Goal: Task Accomplishment & Management: Use online tool/utility

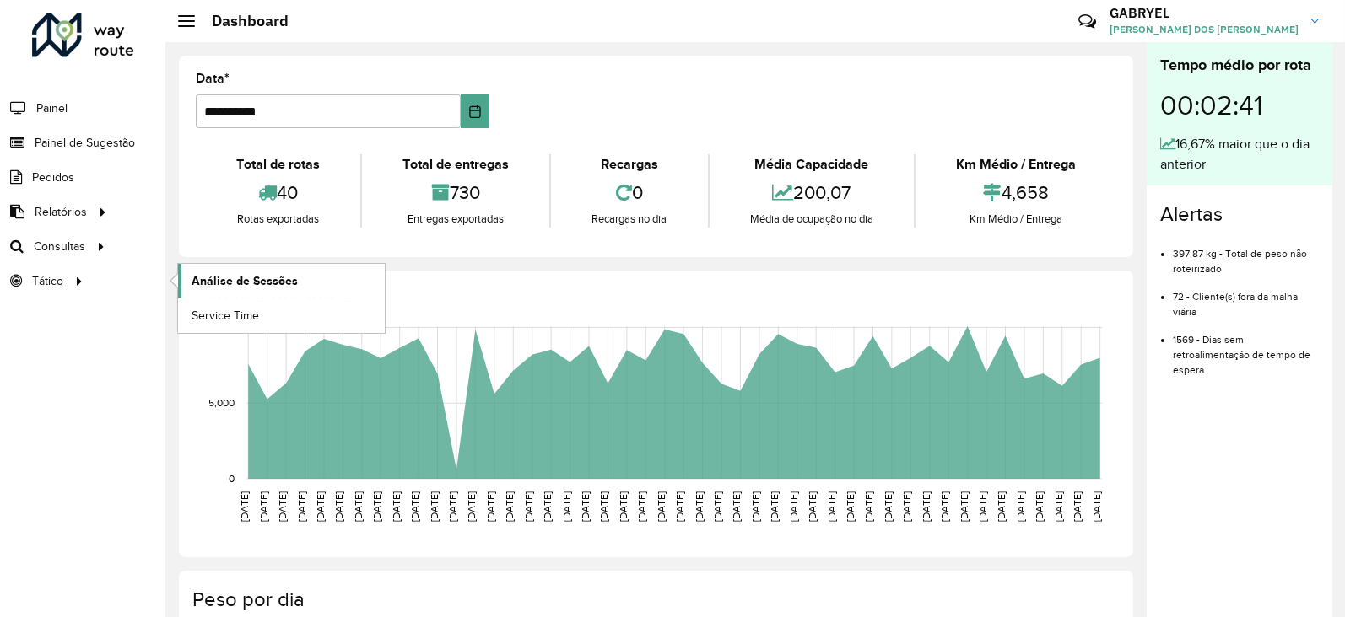
click at [200, 268] on link "Análise de Sessões" at bounding box center [281, 281] width 207 height 34
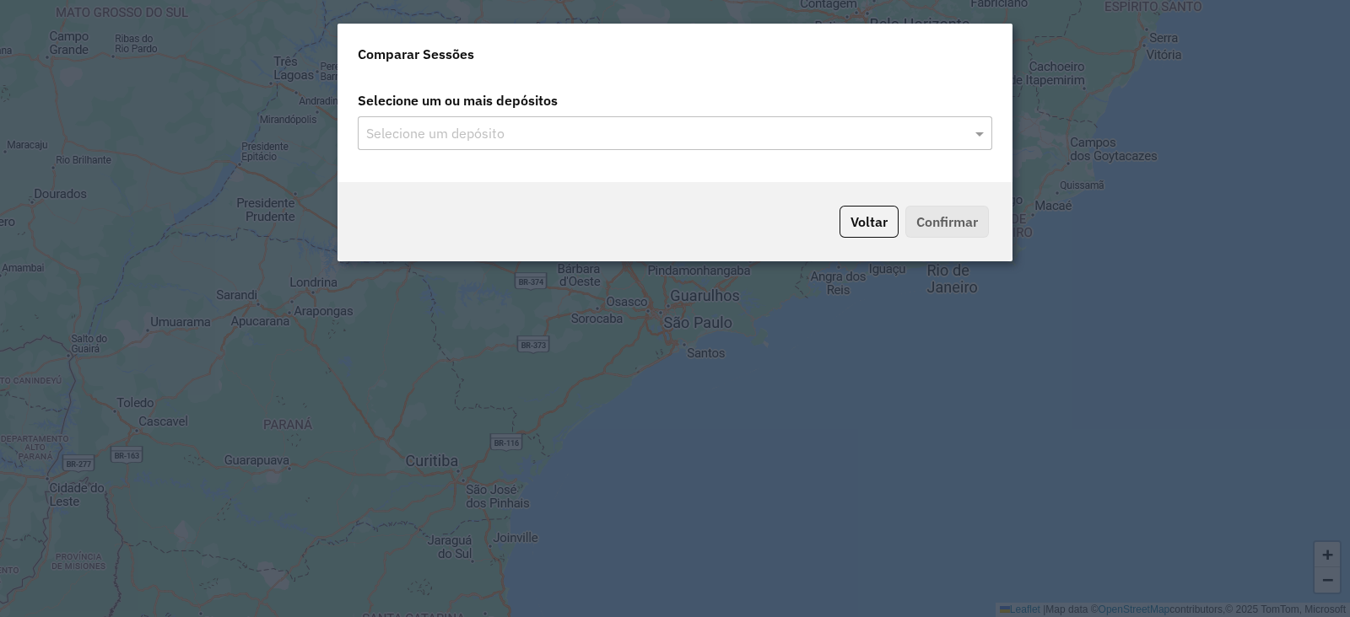
click at [605, 146] on div "Selecione um depósito" at bounding box center [675, 133] width 634 height 34
click at [615, 137] on input "text" at bounding box center [666, 134] width 609 height 20
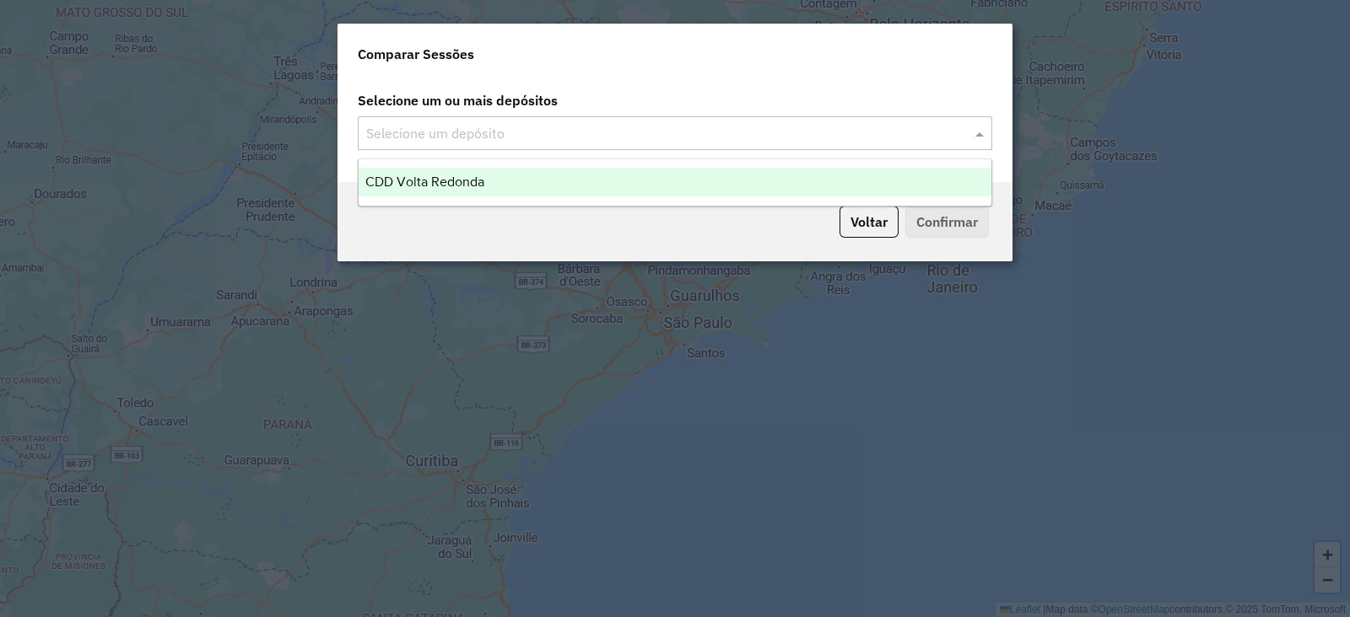
click at [593, 214] on div "Voltar Confirmar" at bounding box center [674, 221] width 675 height 79
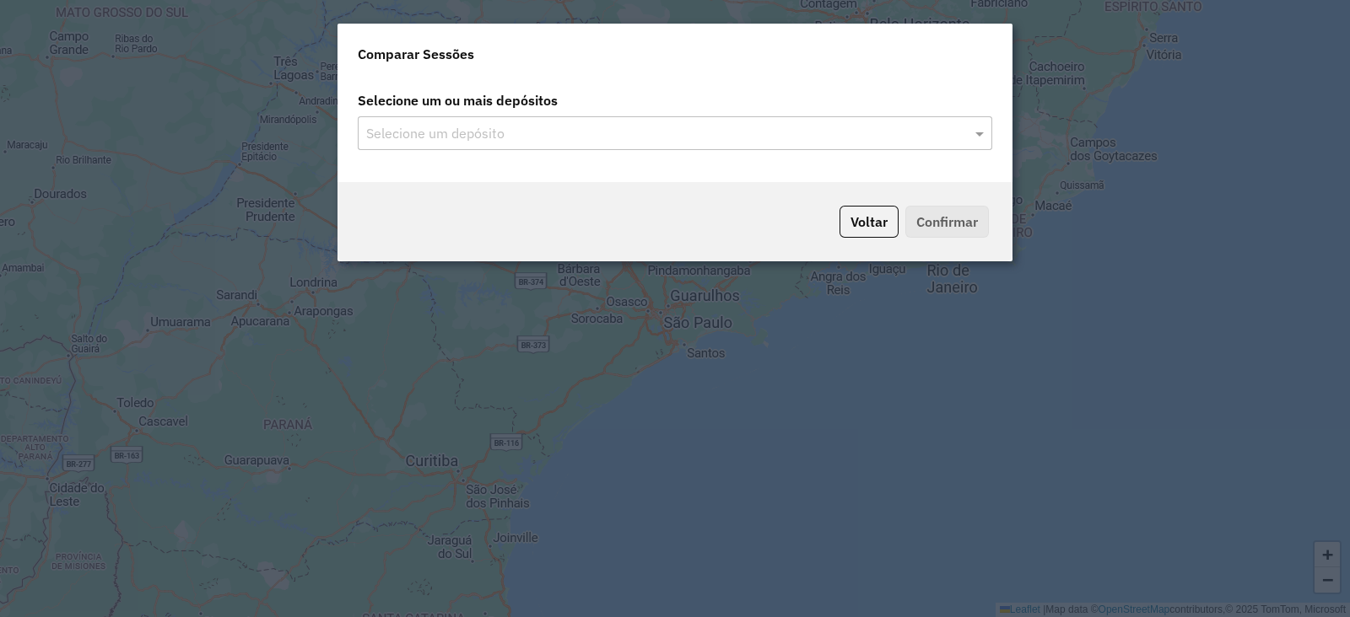
click at [593, 197] on div "Voltar Confirmar" at bounding box center [674, 221] width 675 height 79
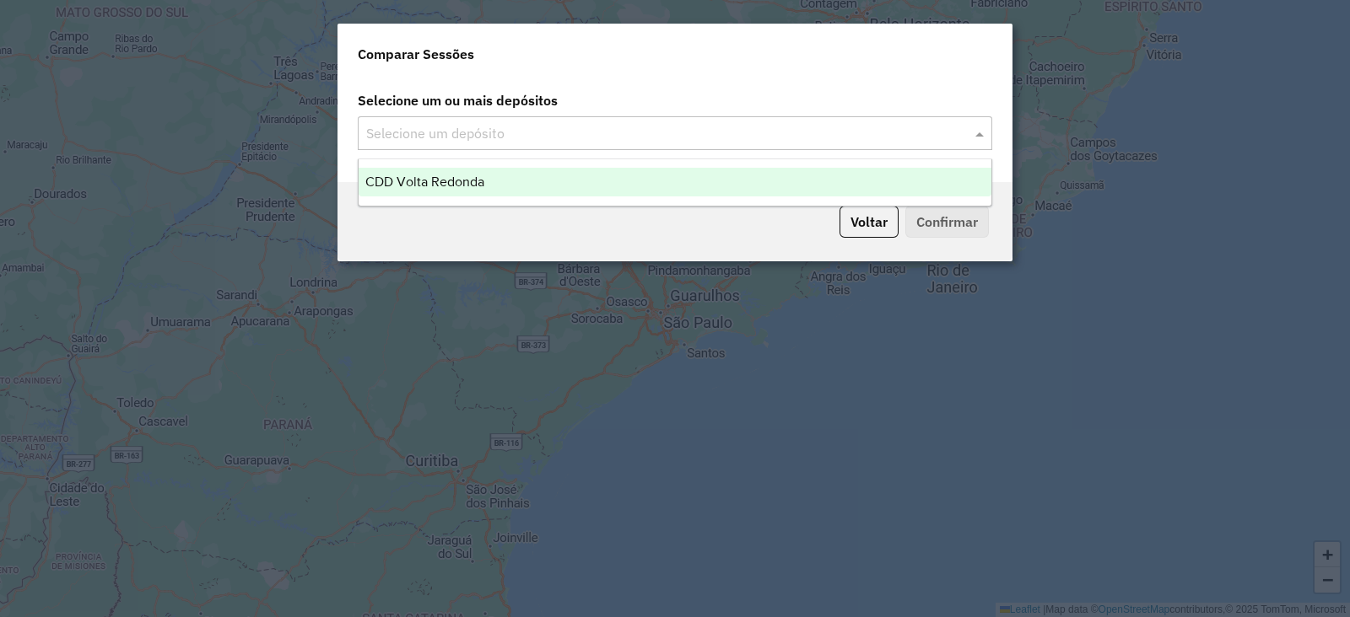
drag, startPoint x: 608, startPoint y: 127, endPoint x: 600, endPoint y: 148, distance: 22.7
click at [609, 127] on input "text" at bounding box center [666, 134] width 609 height 20
click at [583, 175] on div "CDD Volta Redonda" at bounding box center [674, 182] width 633 height 29
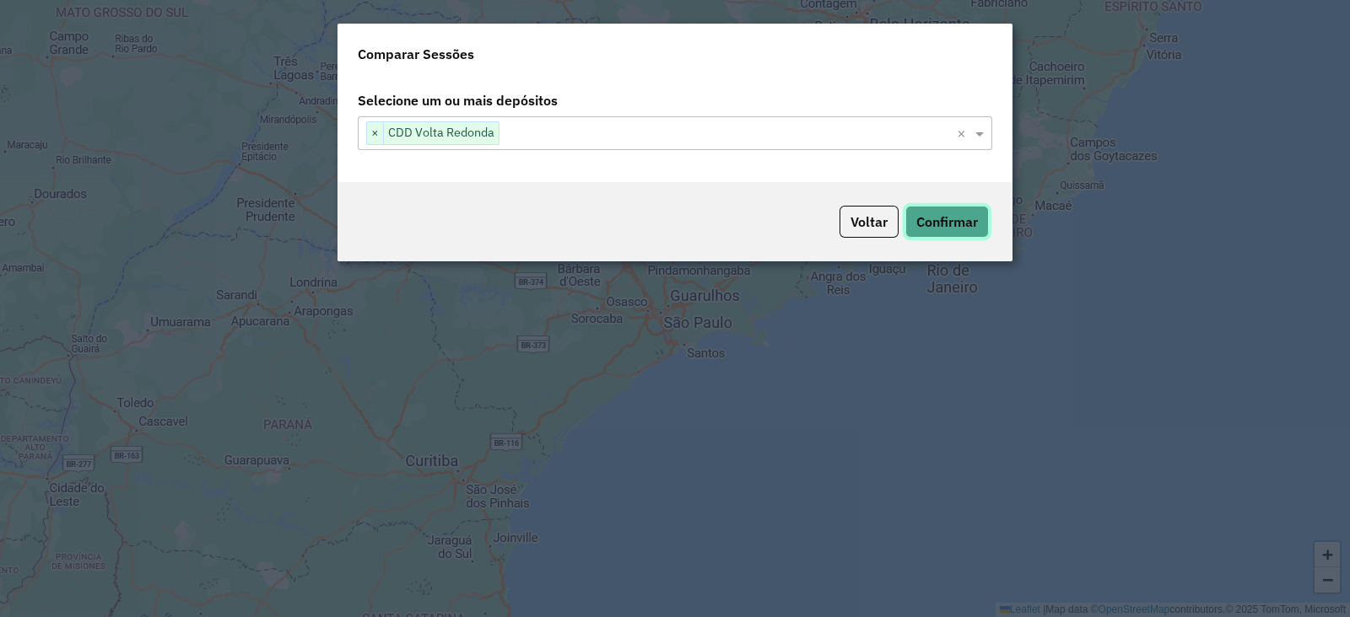
click at [935, 236] on button "Confirmar" at bounding box center [947, 222] width 84 height 32
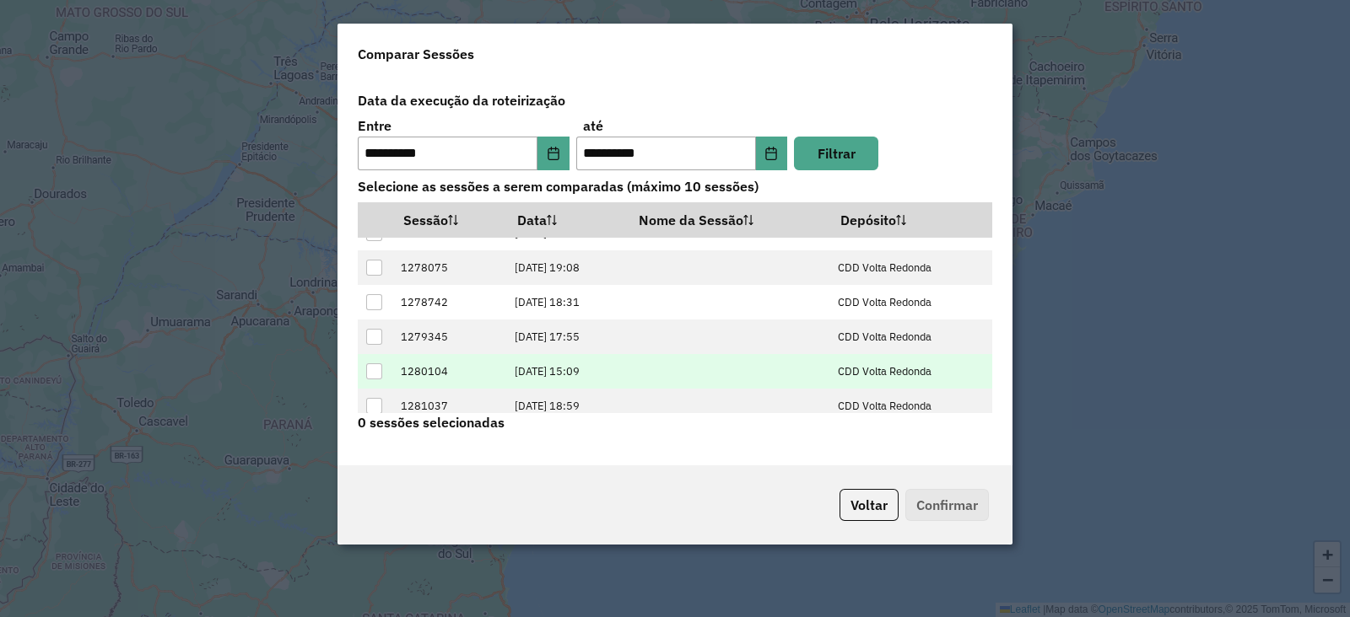
scroll to position [66, 0]
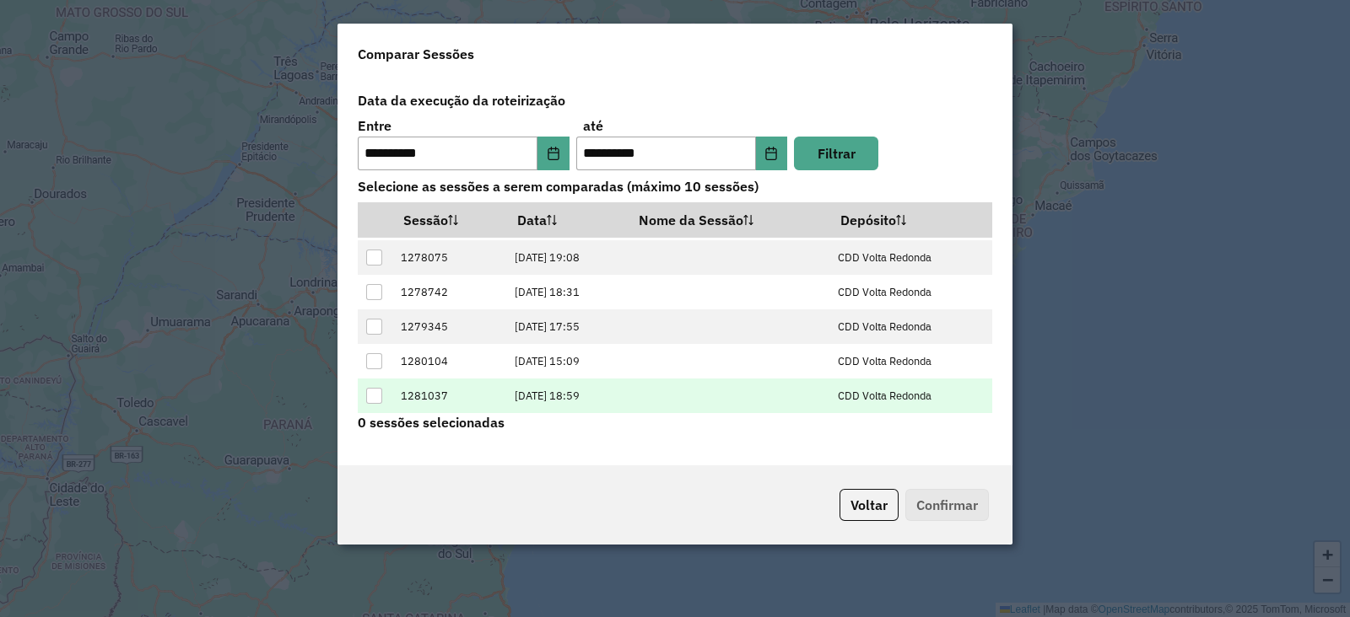
click at [382, 402] on div at bounding box center [374, 396] width 17 height 17
click at [934, 493] on button "Confirmar" at bounding box center [947, 505] width 84 height 32
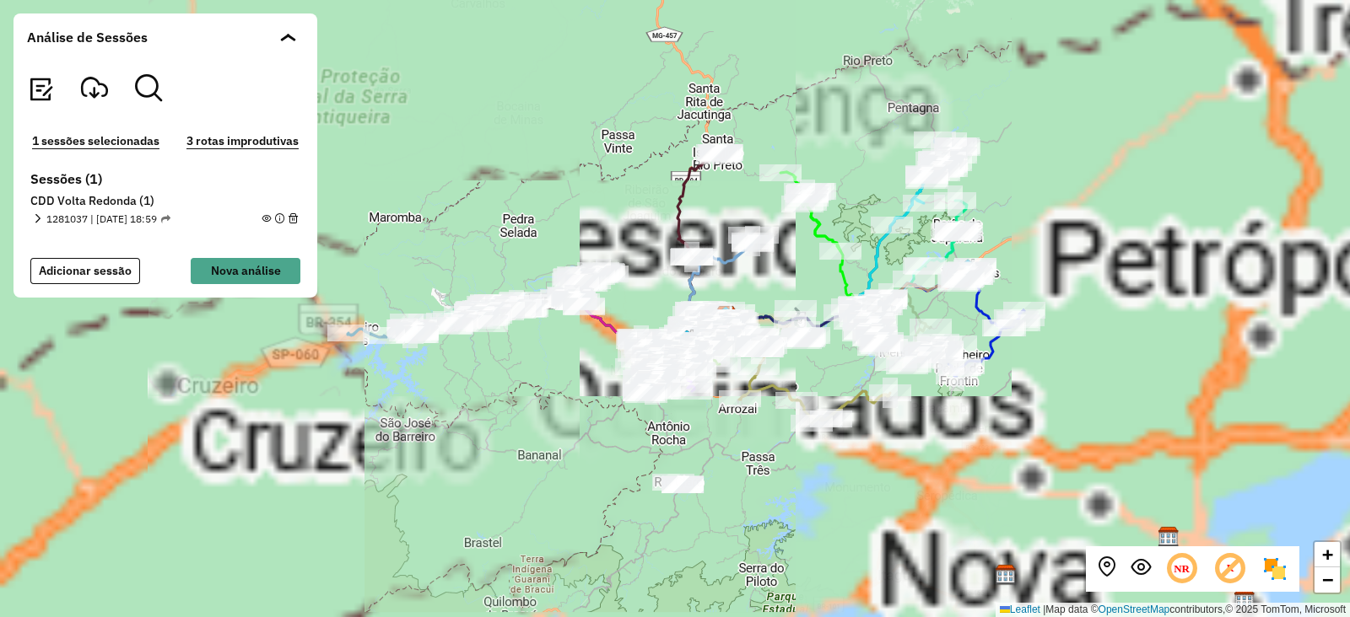
click at [552, 353] on div "+ − Leaflet | Map data © OpenStreetMap contributors,© 2025 TomTom, Microsoft" at bounding box center [675, 308] width 1350 height 617
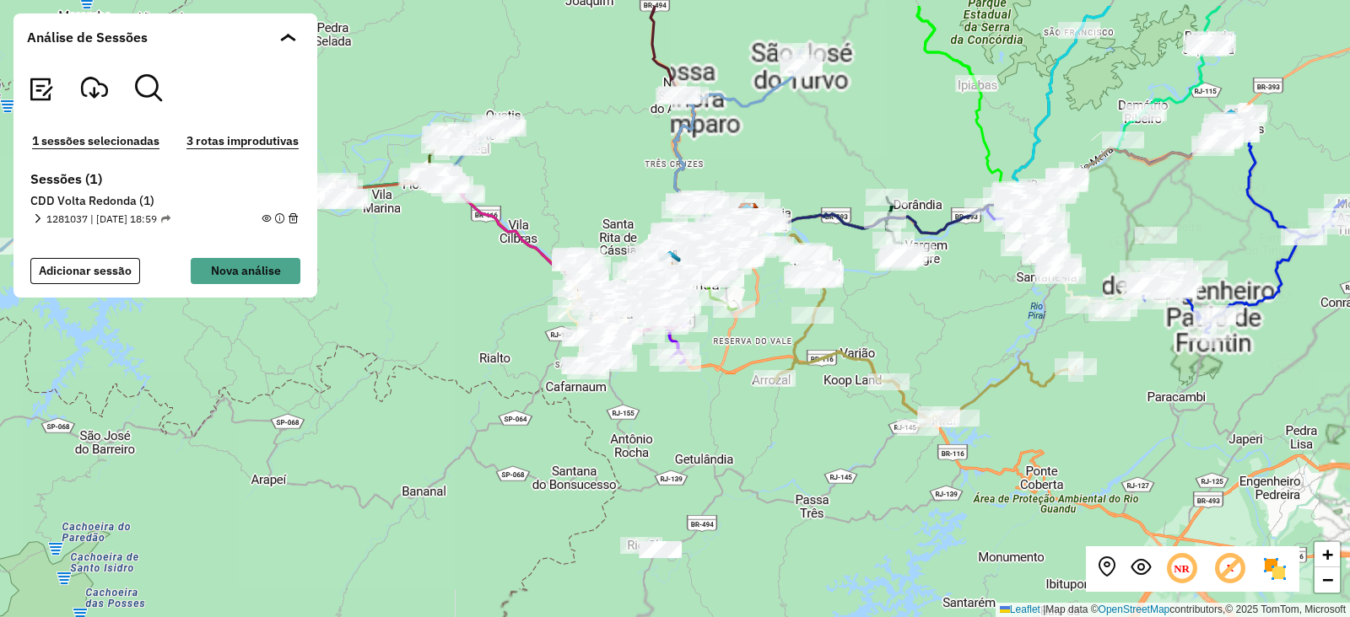
click at [742, 493] on div "+ − Leaflet | Map data © OpenStreetMap contributors,© 2025 TomTom, Microsoft" at bounding box center [675, 308] width 1350 height 617
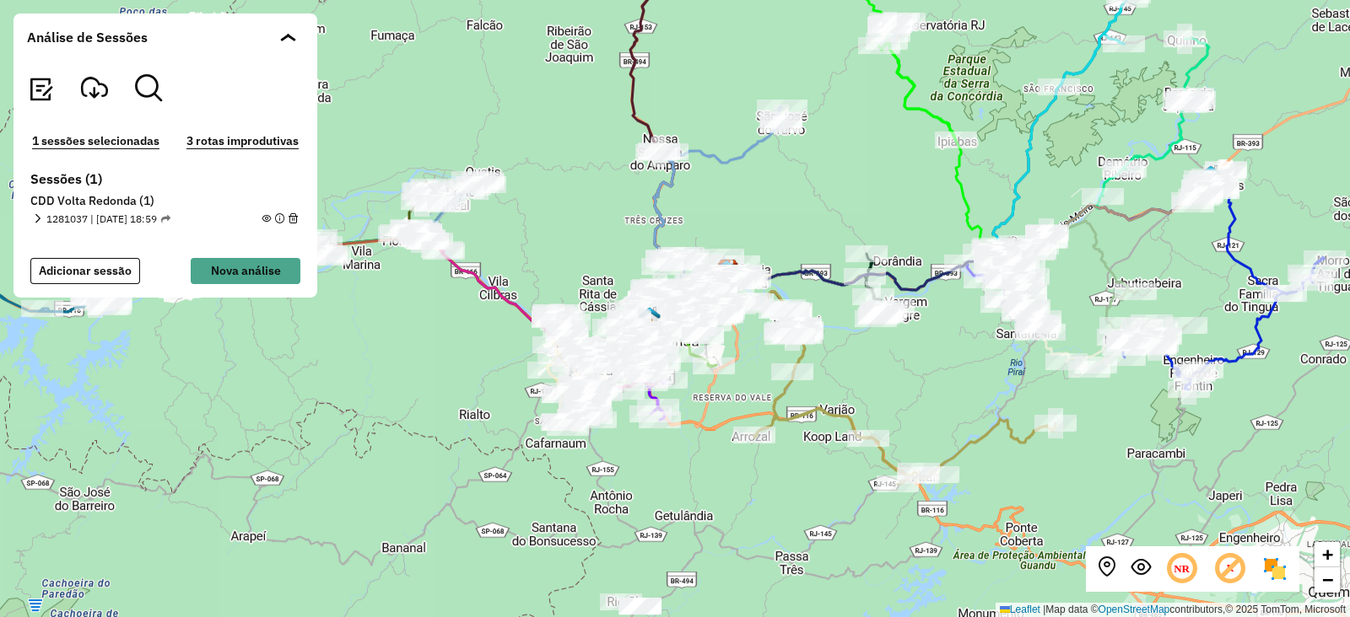
drag, startPoint x: 765, startPoint y: 429, endPoint x: 736, endPoint y: 495, distance: 71.8
click at [736, 493] on div "+ − Leaflet | Map data © OpenStreetMap contributors,© 2025 TomTom, Microsoft" at bounding box center [675, 308] width 1350 height 617
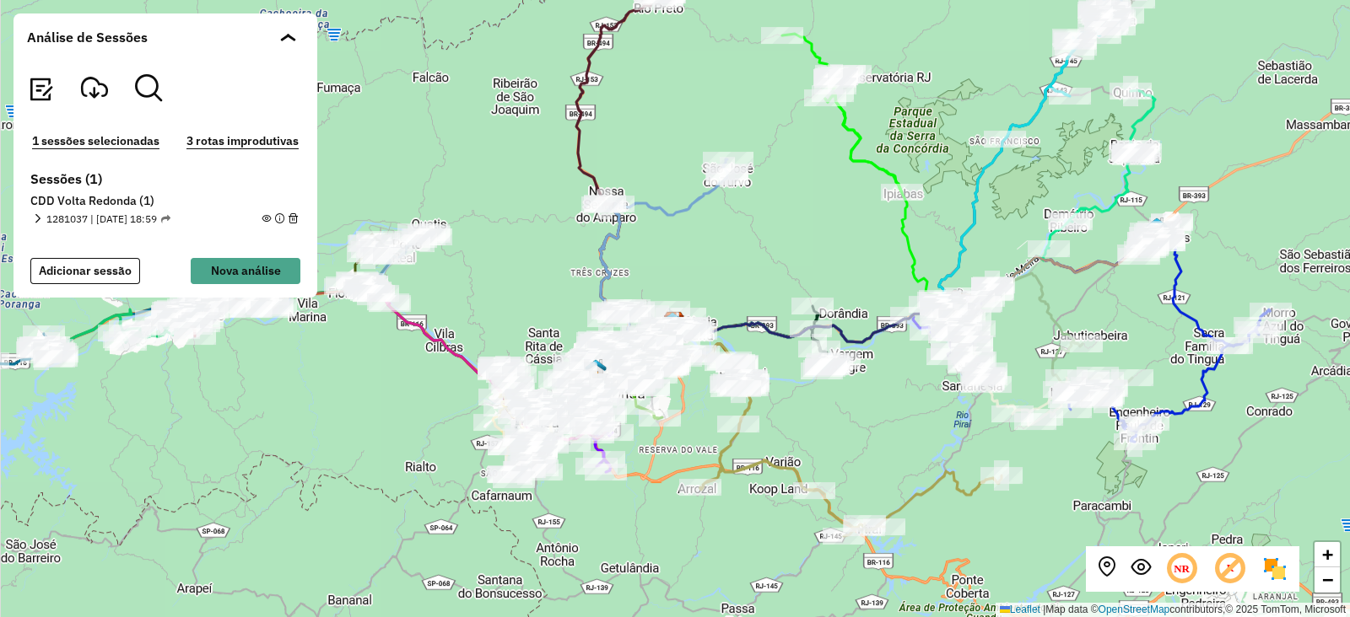
drag, startPoint x: 860, startPoint y: 391, endPoint x: 814, endPoint y: 434, distance: 62.7
click at [814, 434] on div "+ − Leaflet | Map data © OpenStreetMap contributors,© 2025 TomTom, Microsoft" at bounding box center [675, 308] width 1350 height 617
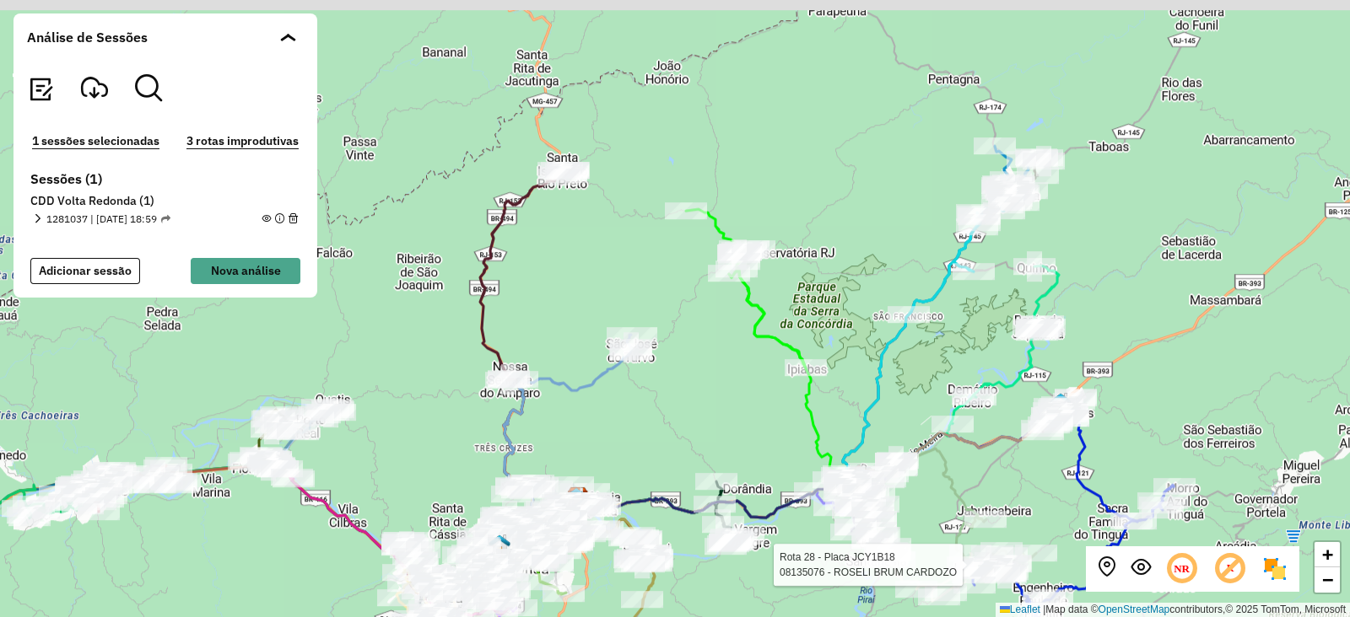
drag, startPoint x: 1086, startPoint y: 235, endPoint x: 1084, endPoint y: 293, distance: 57.4
click at [1079, 293] on div "Rota 28 - Placa JCY1B18 08135076 - ROSELI BRUM CARDOZO + − Leaflet | Map data ©…" at bounding box center [675, 308] width 1350 height 617
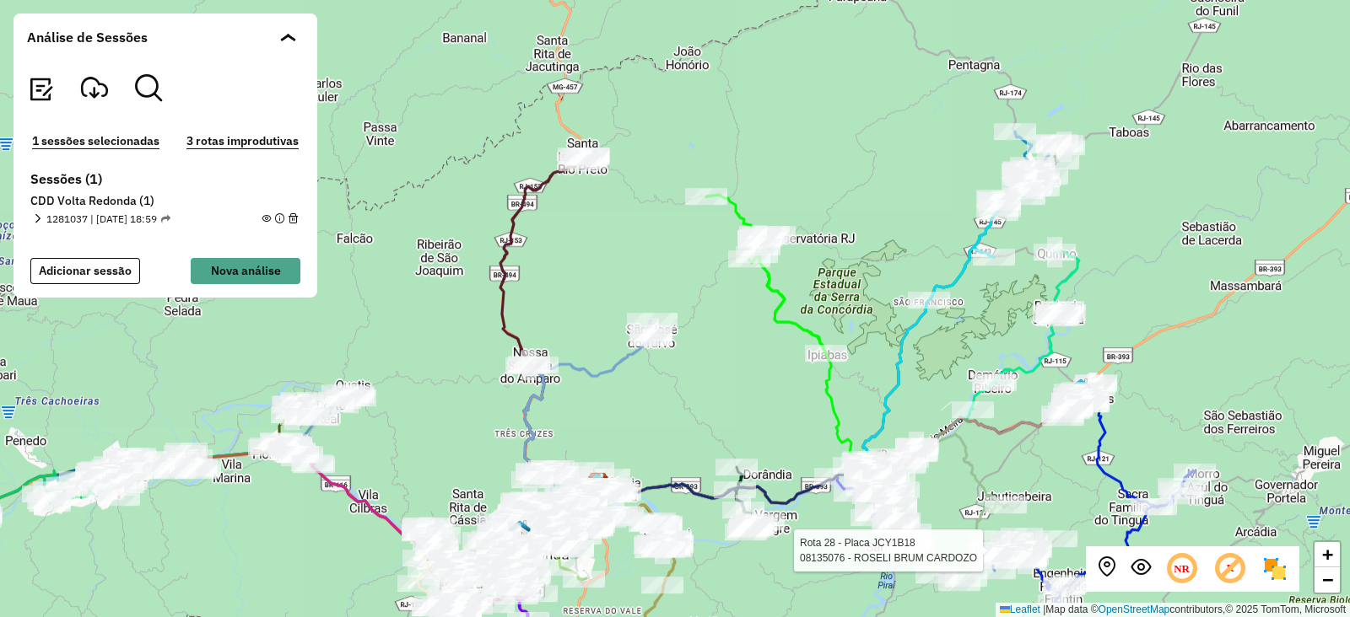
drag, startPoint x: 860, startPoint y: 214, endPoint x: 868, endPoint y: 208, distance: 10.3
click at [868, 208] on div "Rota 28 - Placa JCY1B18 08135076 - ROSELI BRUM CARDOZO + − Leaflet | Map data ©…" at bounding box center [675, 308] width 1350 height 617
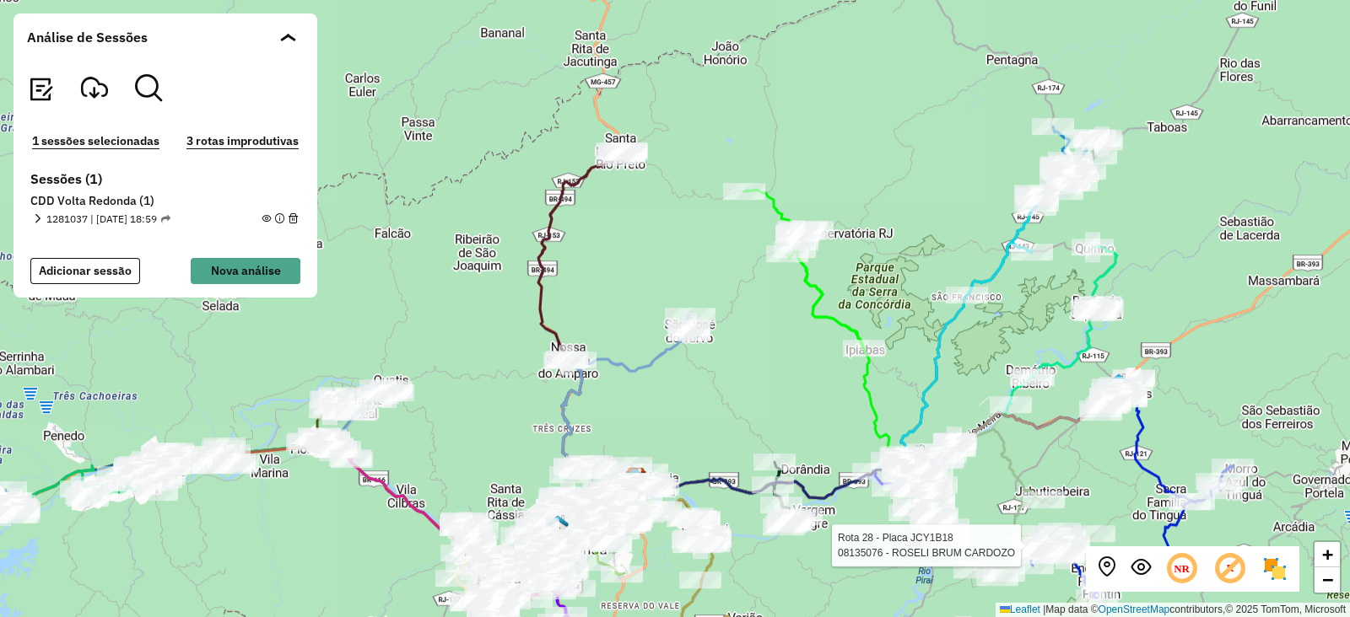
drag, startPoint x: 590, startPoint y: 261, endPoint x: 628, endPoint y: 256, distance: 38.3
click at [628, 256] on div "Rota 28 - Placa JCY1B18 08135076 - ROSELI BRUM CARDOZO + − Leaflet | Map data ©…" at bounding box center [675, 308] width 1350 height 617
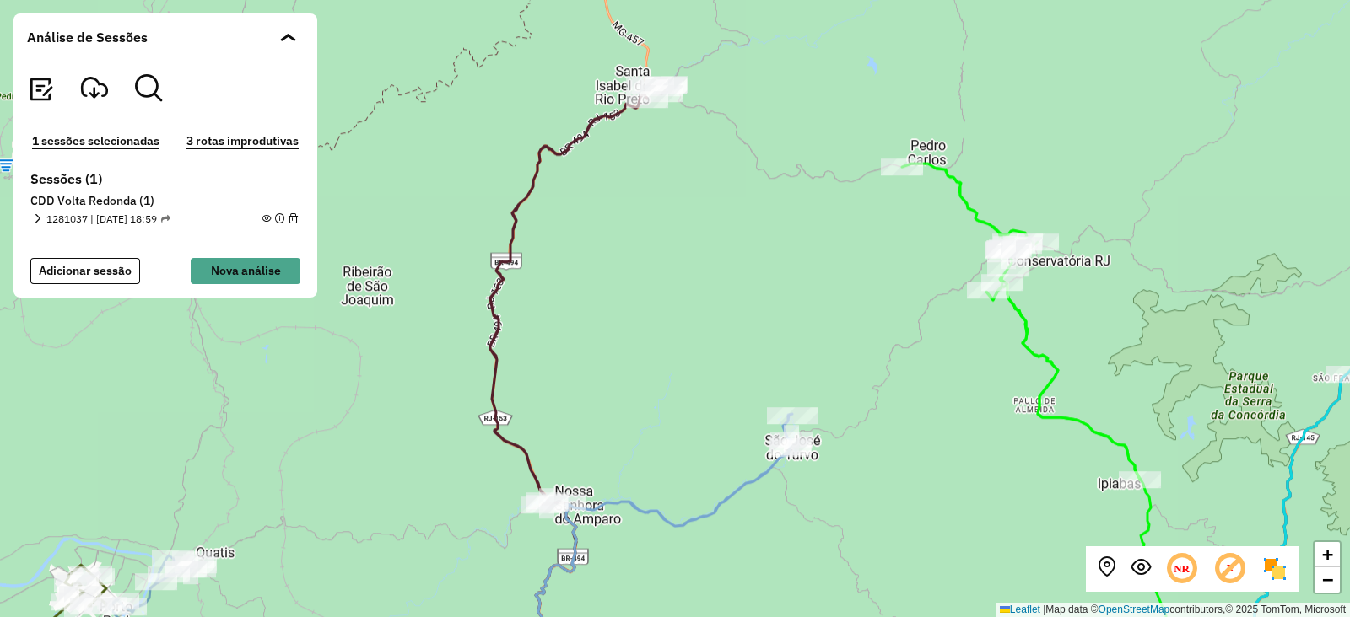
drag, startPoint x: 624, startPoint y: 258, endPoint x: 666, endPoint y: 299, distance: 57.9
click at [666, 299] on div "Rota 28 - Placa JCY1B18 08135076 - ROSELI BRUM CARDOZO + − Leaflet | Map data ©…" at bounding box center [675, 308] width 1350 height 617
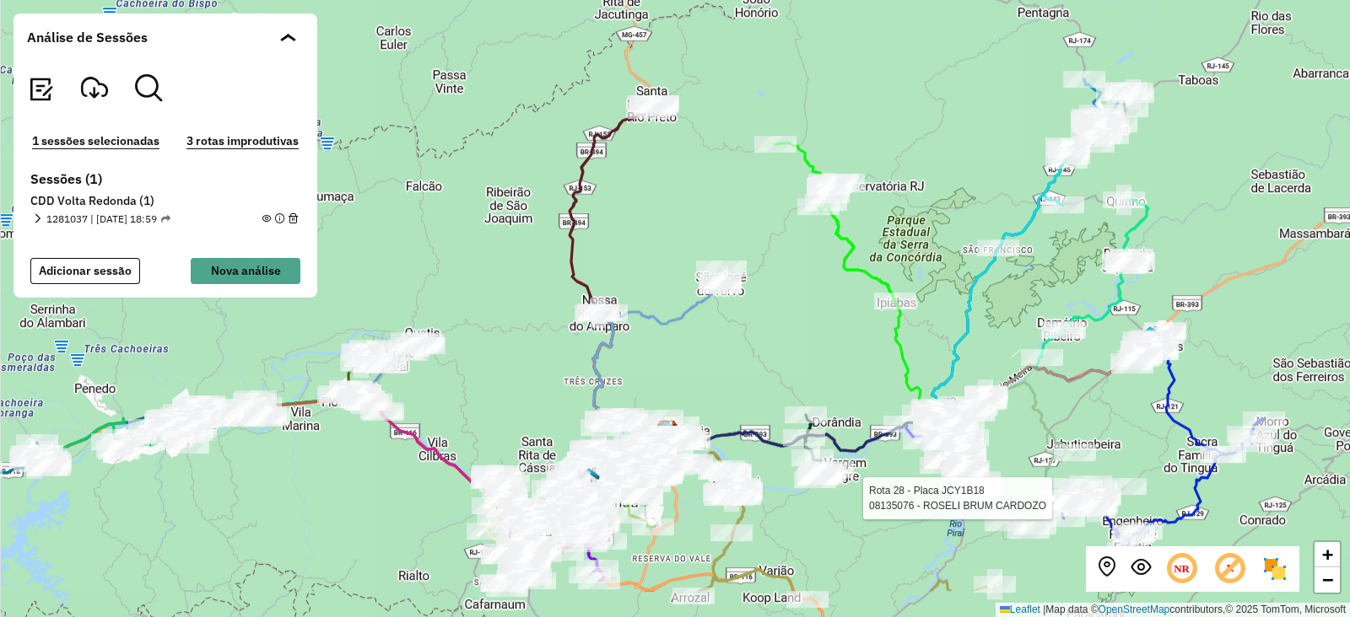
drag, startPoint x: 696, startPoint y: 423, endPoint x: 688, endPoint y: 335, distance: 88.1
click at [688, 335] on div "Rota 28 - Placa JCY1B18 08135076 - ROSELI BRUM CARDOZO + − Leaflet | Map data ©…" at bounding box center [675, 308] width 1350 height 617
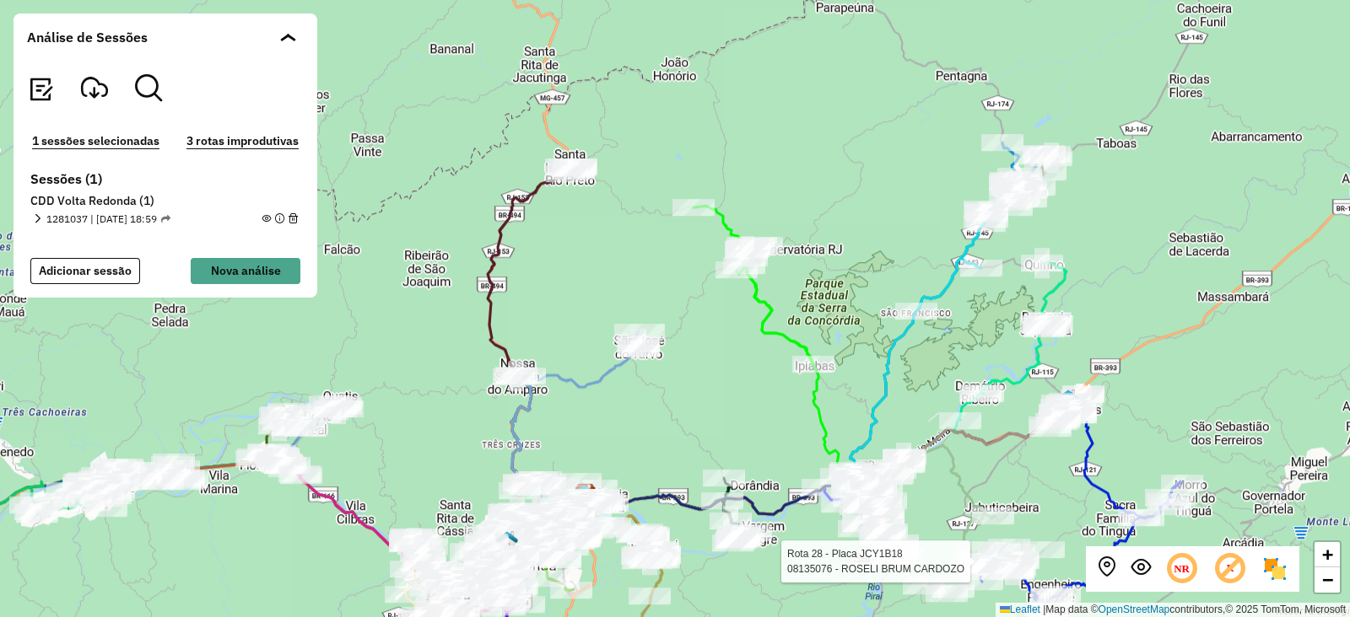
drag, startPoint x: 704, startPoint y: 162, endPoint x: 623, endPoint y: 225, distance: 103.4
click at [623, 225] on div "Rota 28 - Placa JCY1B18 08135076 - ROSELI BRUM CARDOZO + − Leaflet | Map data ©…" at bounding box center [675, 308] width 1350 height 617
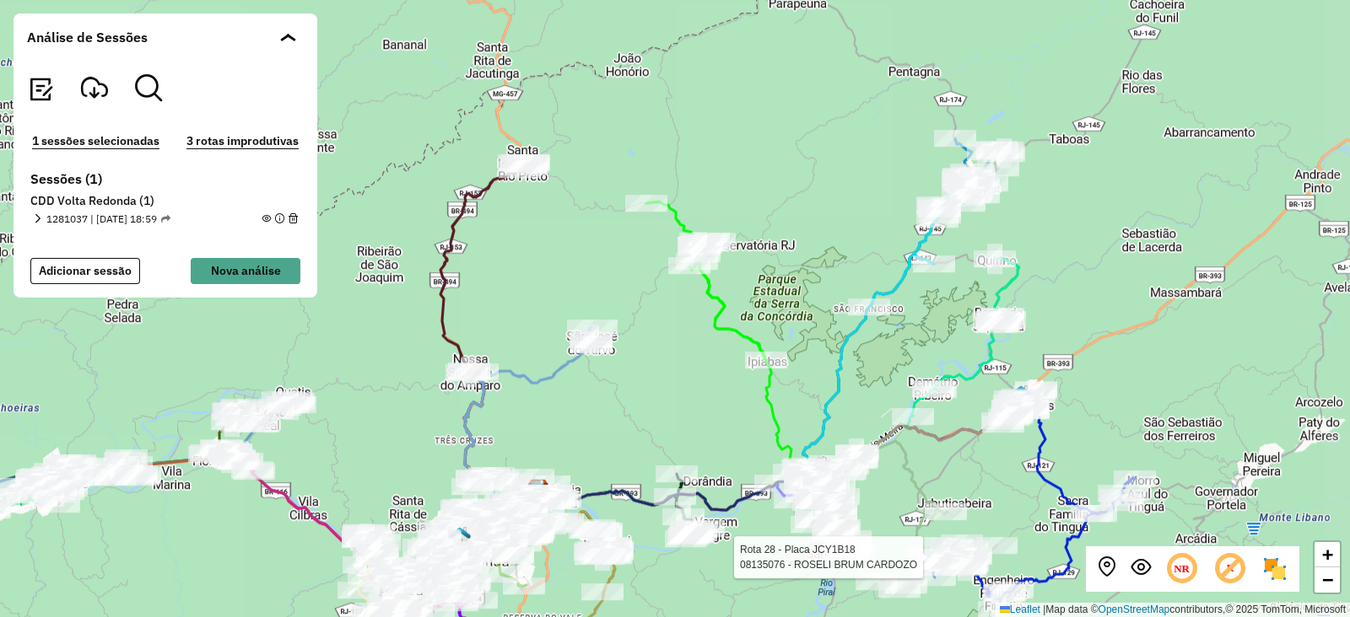
drag, startPoint x: 809, startPoint y: 181, endPoint x: 755, endPoint y: 132, distance: 72.3
click at [755, 132] on div "Rota 28 - Placa JCY1B18 08135076 - ROSELI BRUM CARDOZO + − Leaflet | Map data ©…" at bounding box center [675, 308] width 1350 height 617
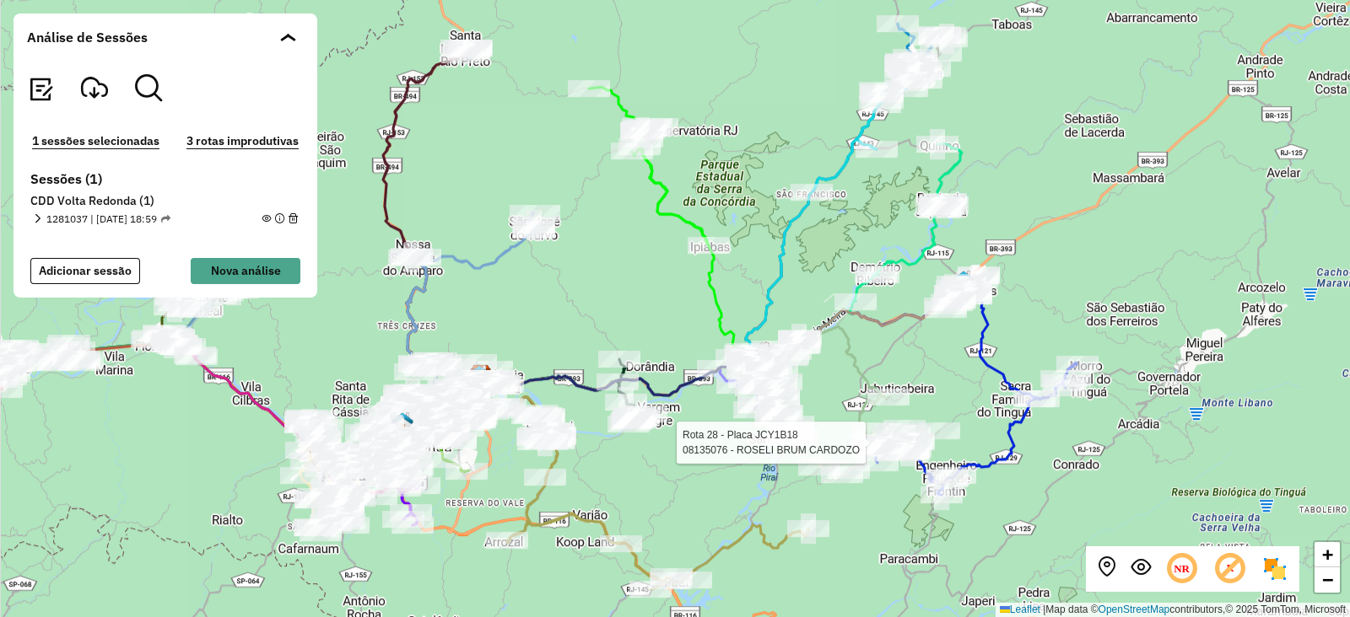
drag, startPoint x: 1177, startPoint y: 261, endPoint x: 1025, endPoint y: 83, distance: 233.9
click at [1025, 83] on div "Rota 28 - Placa JCY1B18 08135076 - ROSELI BRUM CARDOZO + − Leaflet | Map data ©…" at bounding box center [675, 308] width 1350 height 617
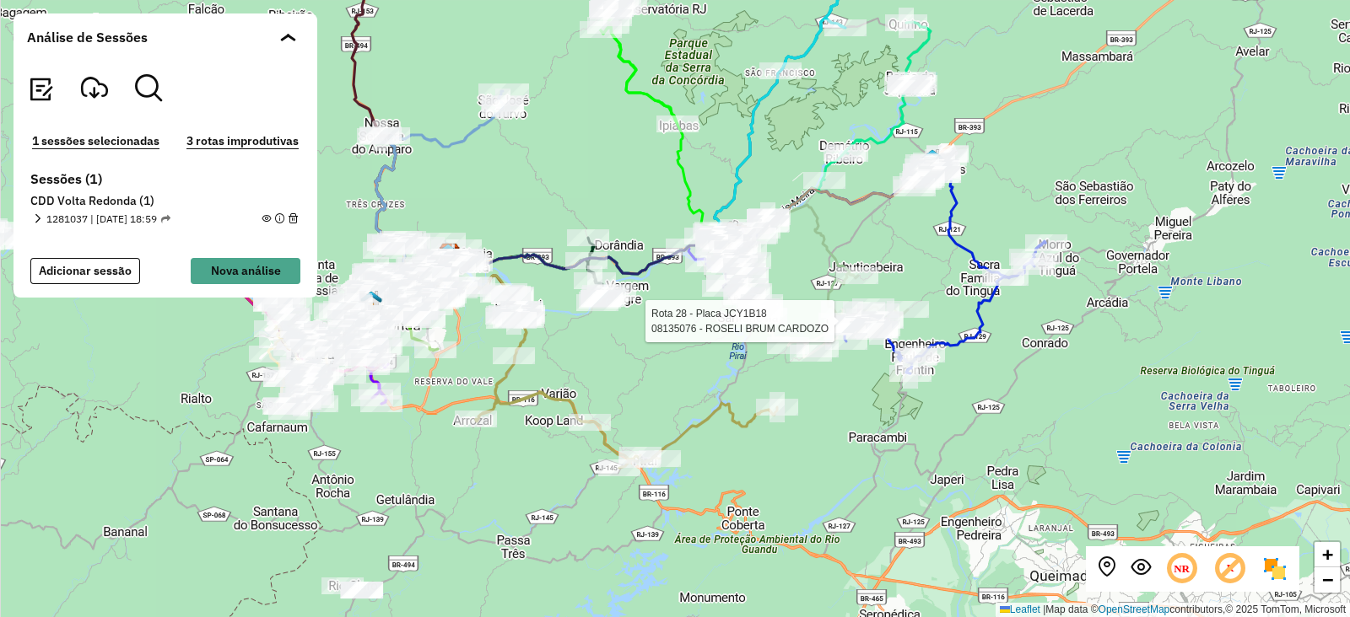
drag, startPoint x: 913, startPoint y: 395, endPoint x: 984, endPoint y: 379, distance: 73.5
click at [984, 379] on div "Rota 28 - Placa JCY1B18 08135076 - ROSELI BRUM CARDOZO + − Leaflet | Map data ©…" at bounding box center [675, 308] width 1350 height 617
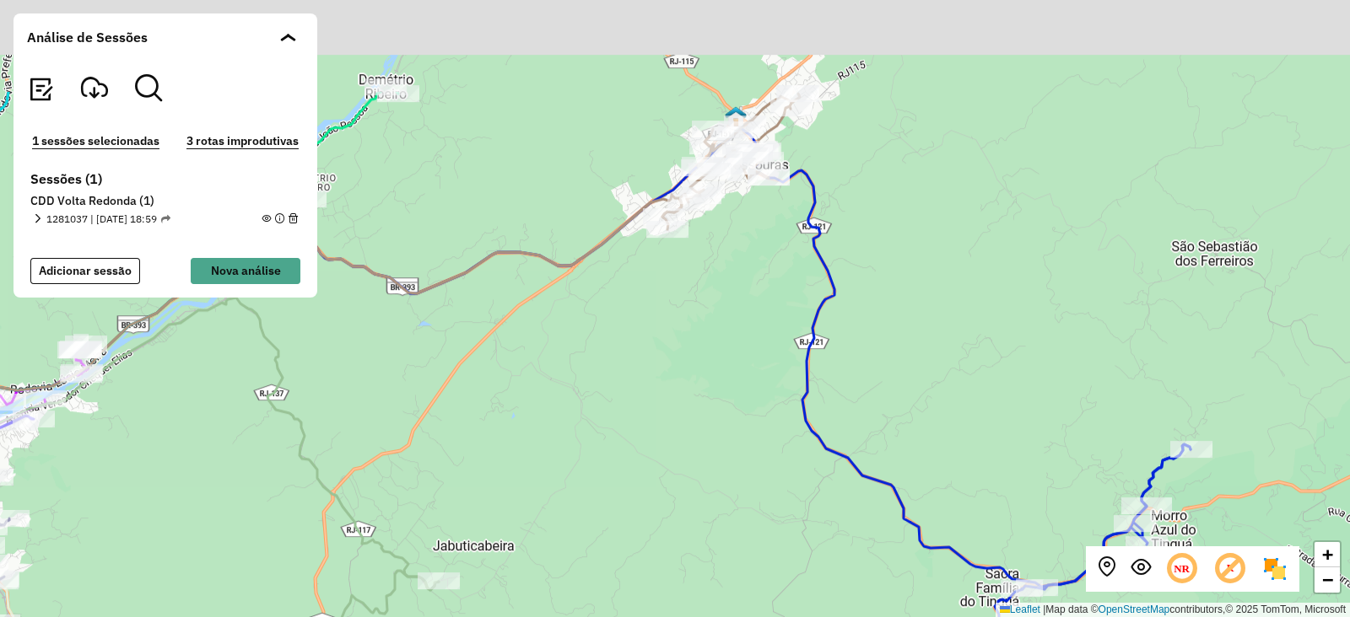
drag, startPoint x: 951, startPoint y: 147, endPoint x: 929, endPoint y: 328, distance: 182.8
click at [929, 328] on div "Rota 28 - Placa JCY1B18 08135076 - ROSELI BRUM CARDOZO + − Leaflet | Map data ©…" at bounding box center [675, 308] width 1350 height 617
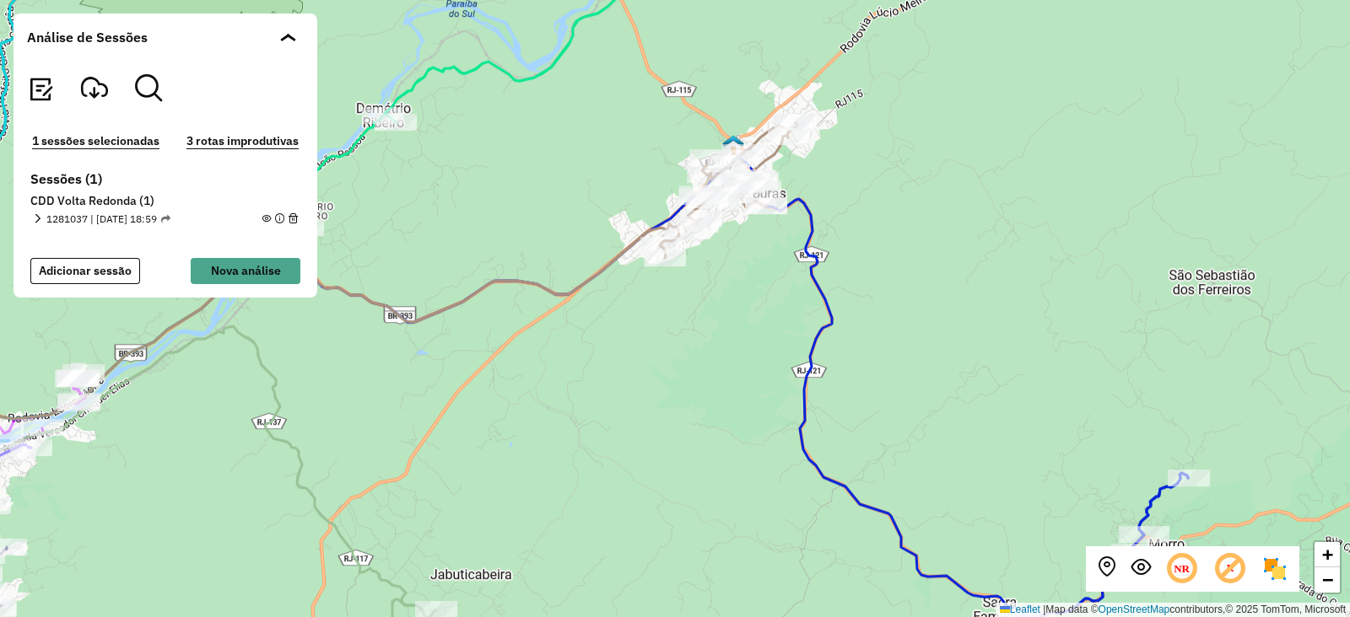
click at [299, 41] on div "Análise de Sessões" at bounding box center [165, 36] width 304 height 47
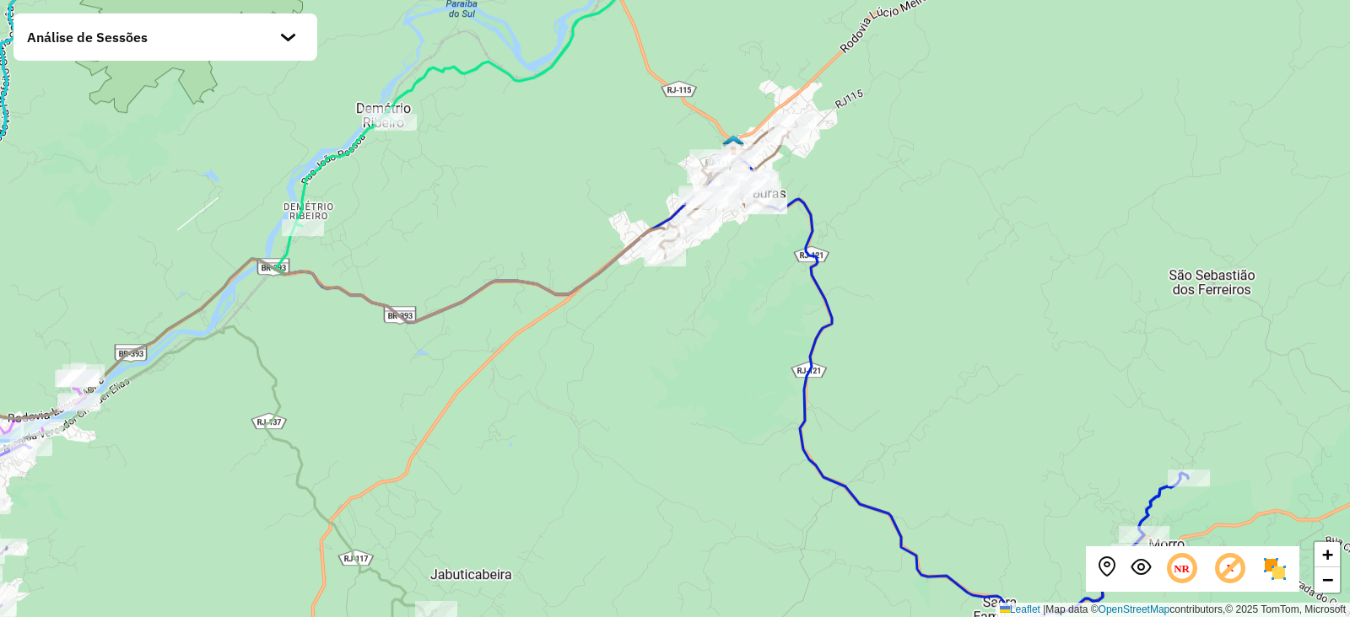
click at [288, 47] on div at bounding box center [288, 44] width 17 height 17
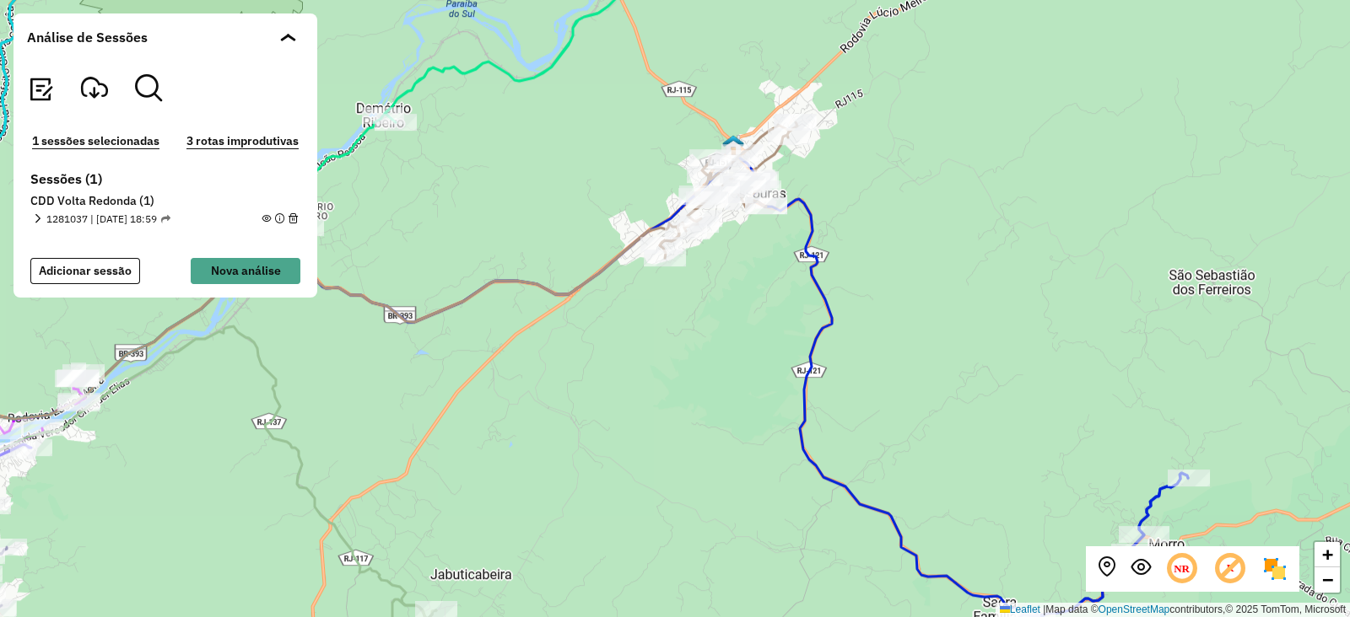
click at [44, 217] on div "1281037 | [DATE] 18:59" at bounding box center [101, 219] width 137 height 15
click at [40, 218] on em at bounding box center [37, 218] width 9 height 9
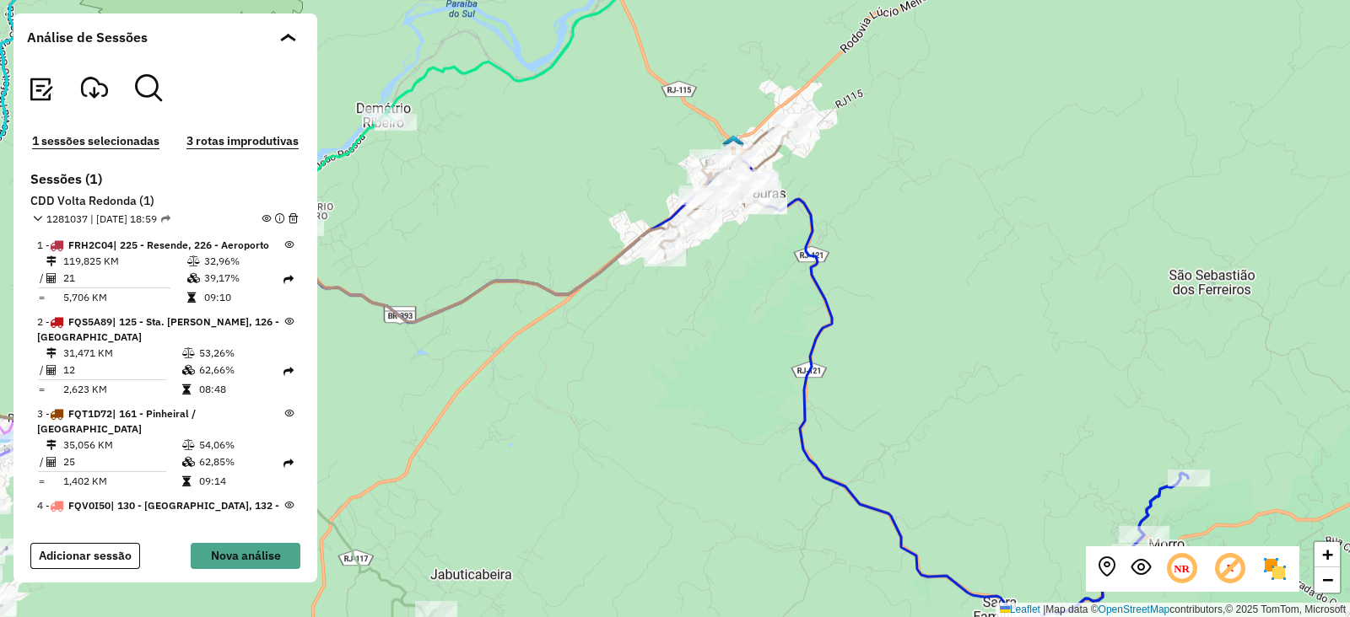
click at [261, 217] on em at bounding box center [265, 218] width 9 height 9
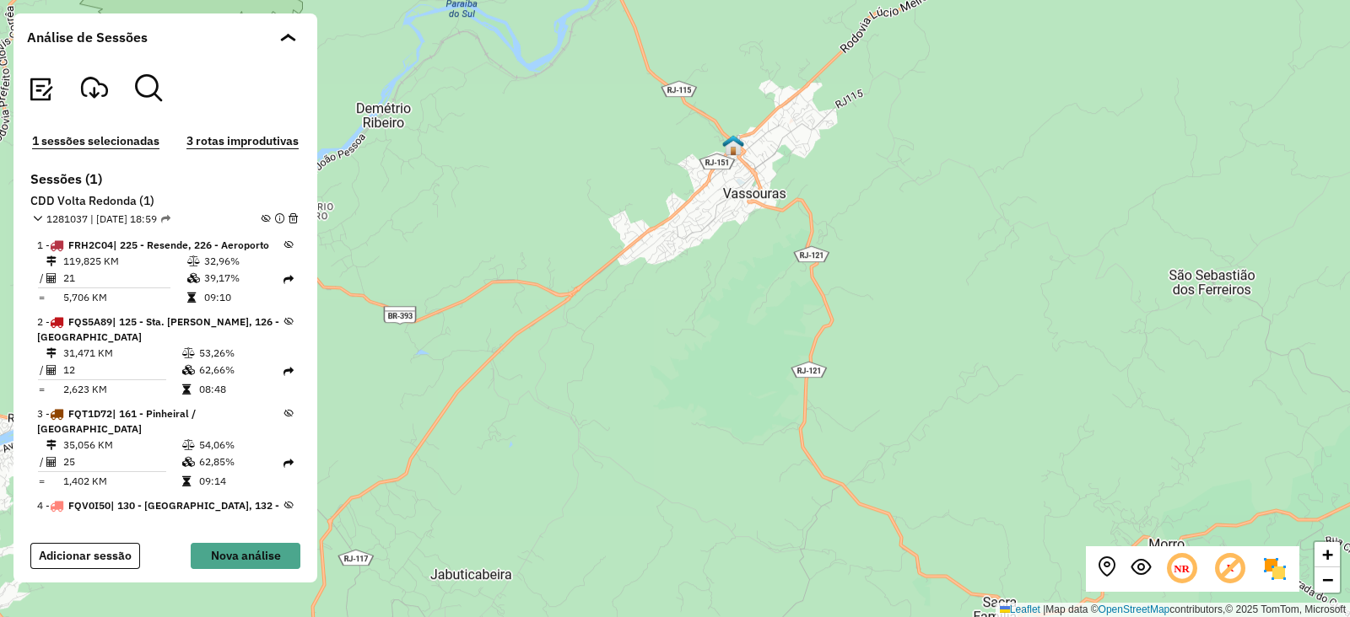
scroll to position [1313, 0]
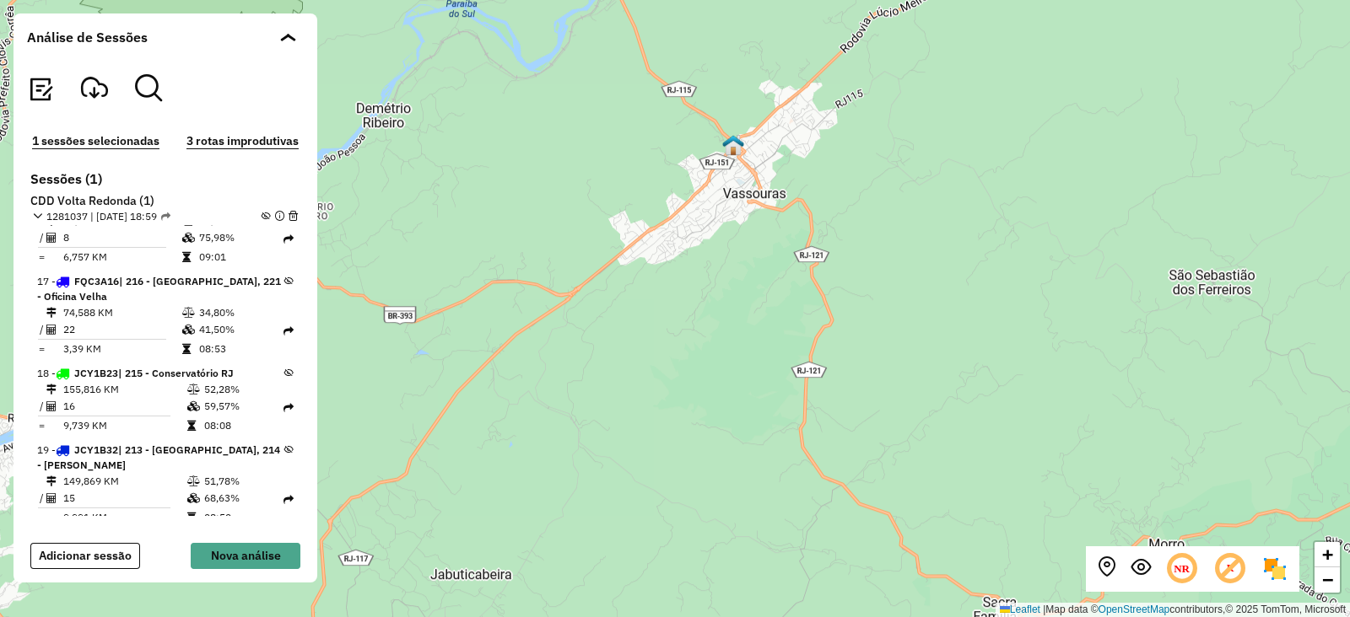
click at [284, 369] on icon at bounding box center [288, 373] width 9 height 9
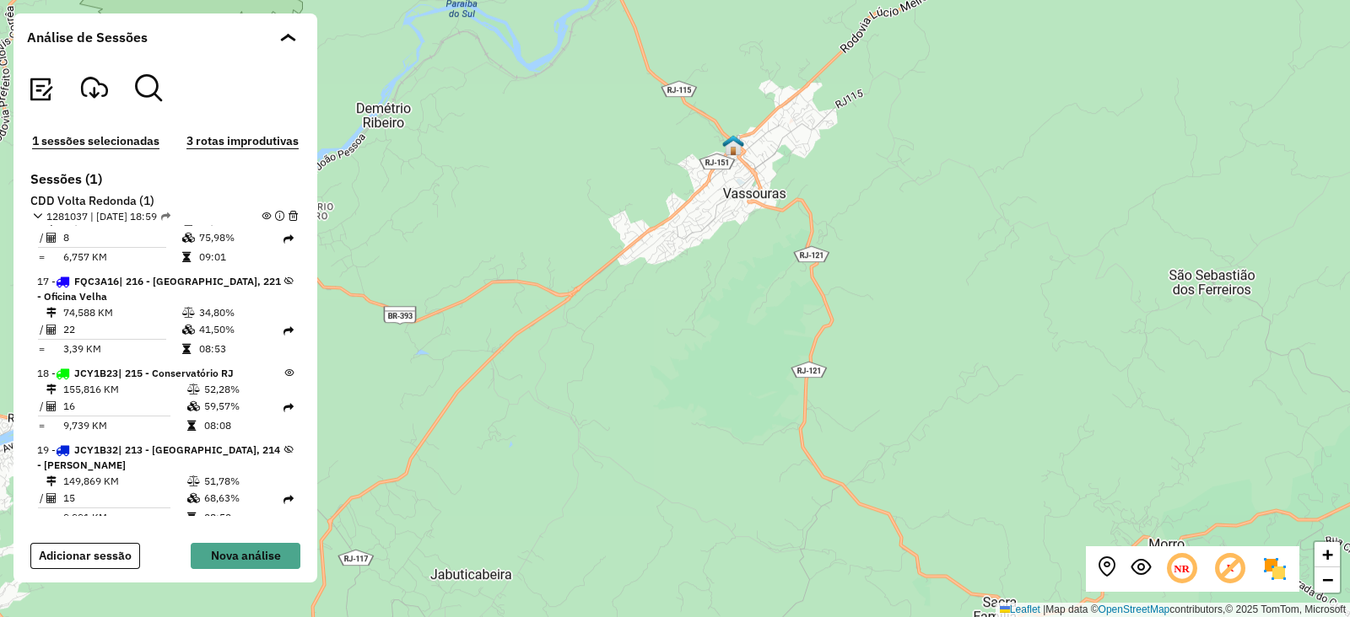
click at [261, 214] on em at bounding box center [265, 216] width 9 height 9
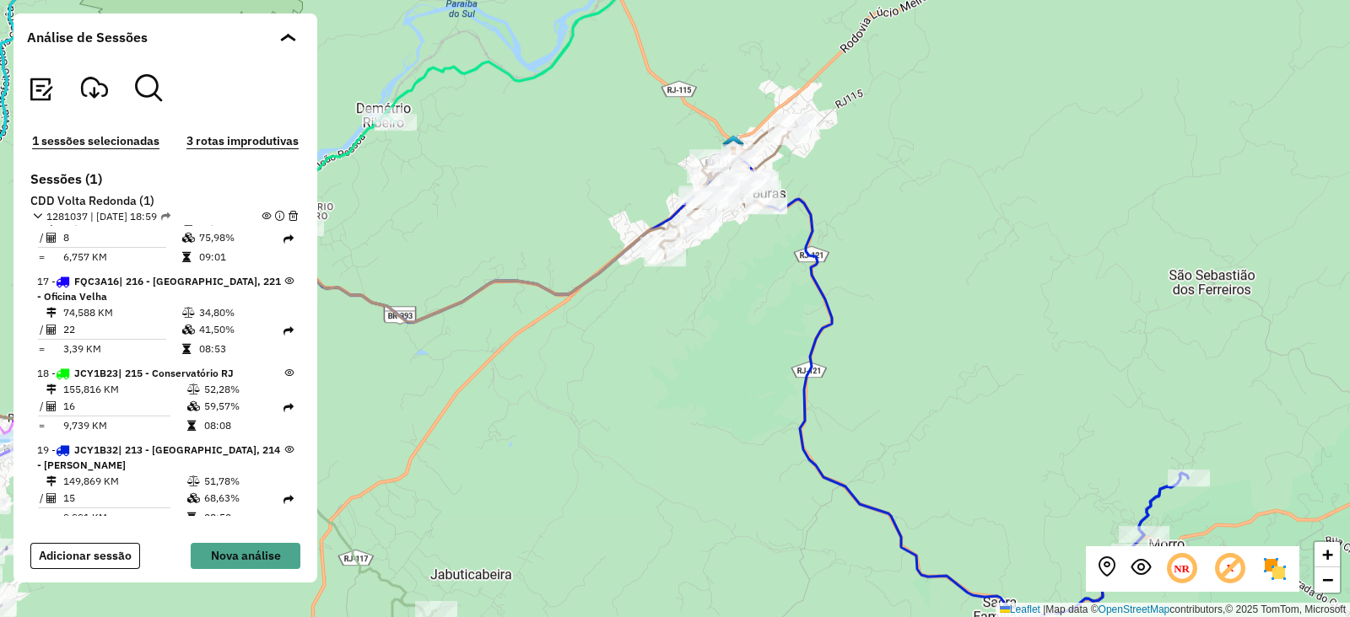
click at [261, 214] on em at bounding box center [265, 216] width 9 height 9
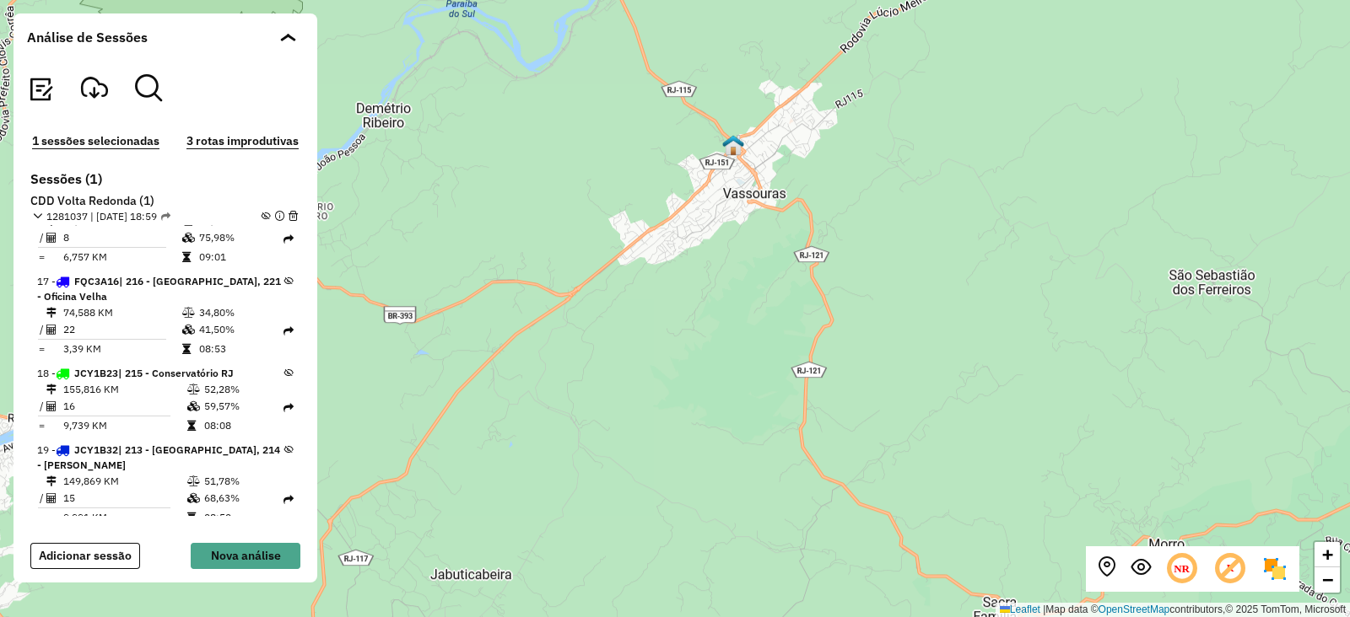
click at [284, 369] on icon at bounding box center [288, 373] width 9 height 9
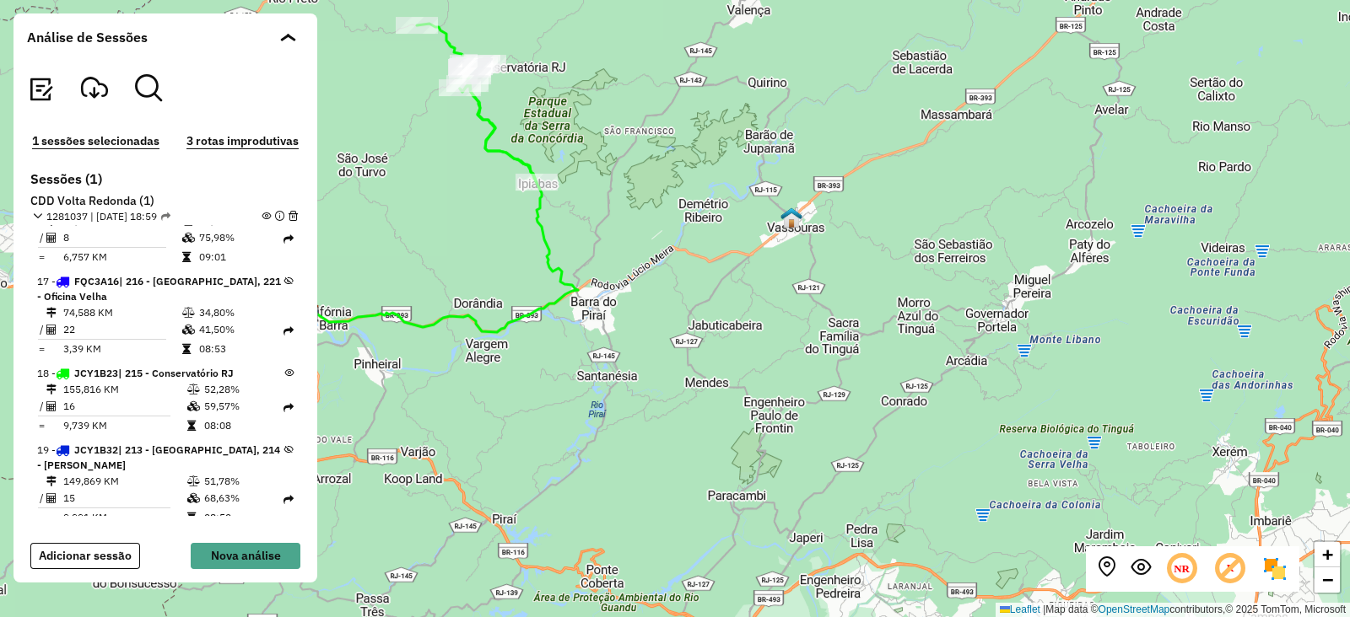
drag, startPoint x: 753, startPoint y: 349, endPoint x: 773, endPoint y: 341, distance: 21.2
click at [773, 341] on div "+ − Leaflet | Map data © OpenStreetMap contributors,© 2025 TomTom, Microsoft" at bounding box center [675, 308] width 1350 height 617
click at [284, 277] on icon at bounding box center [288, 281] width 9 height 9
click at [287, 445] on icon at bounding box center [288, 449] width 9 height 9
